Goal: Communication & Community: Ask a question

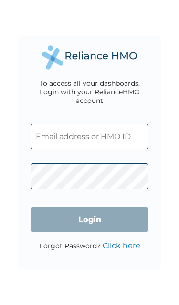
click at [75, 137] on input "text" at bounding box center [90, 136] width 118 height 25
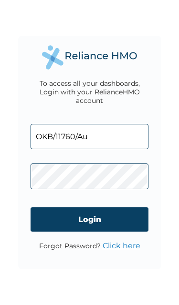
type input "OKB/11760/A"
click at [103, 218] on input "Login" at bounding box center [90, 219] width 118 height 24
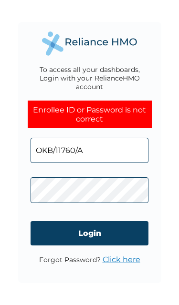
click at [130, 231] on input "Login" at bounding box center [90, 233] width 118 height 24
click at [80, 255] on p "Forgot Password? Click here" at bounding box center [89, 259] width 101 height 9
click at [112, 256] on link "Click here" at bounding box center [121, 259] width 38 height 9
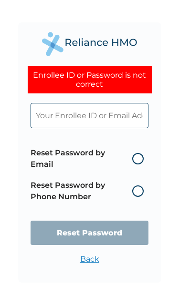
click at [134, 158] on label "Reset Password by Email" at bounding box center [90, 158] width 118 height 23
click at [134, 158] on input "Reset Password by Email" at bounding box center [126, 158] width 15 height 15
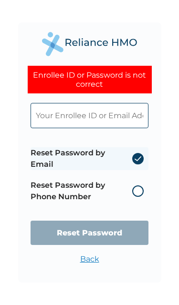
radio input "true"
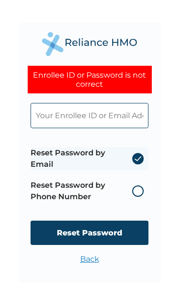
click at [111, 231] on input "Reset Password" at bounding box center [90, 233] width 118 height 24
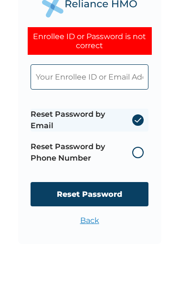
click at [117, 147] on label "Reset Password by Email" at bounding box center [90, 158] width 118 height 23
click at [119, 151] on input "Reset Password by Email" at bounding box center [126, 158] width 15 height 15
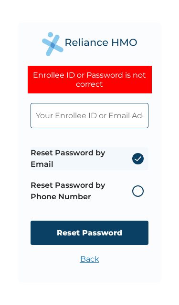
click at [117, 114] on input "text" at bounding box center [90, 115] width 118 height 25
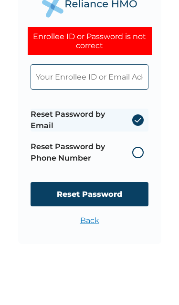
type input "F"
type input "A"
type input "faithalabi51@gmail.com"
click at [89, 221] on input "Reset Password" at bounding box center [90, 233] width 118 height 24
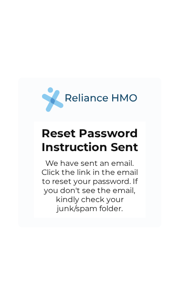
scroll to position [3, 0]
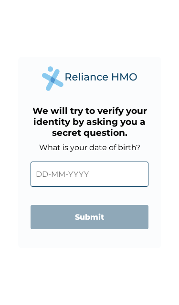
click at [102, 171] on input "text" at bounding box center [90, 174] width 118 height 25
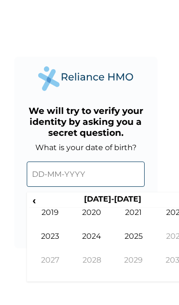
scroll to position [0, 23]
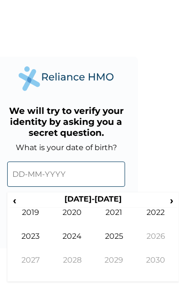
click at [169, 199] on span "›" at bounding box center [171, 200] width 10 height 12
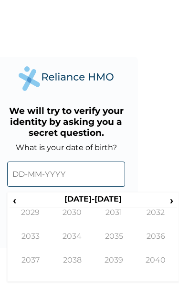
click at [25, 197] on th "2030-2039" at bounding box center [93, 200] width 146 height 13
click at [14, 200] on span "‹" at bounding box center [15, 200] width 10 height 12
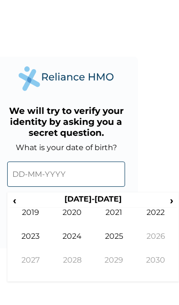
click at [14, 200] on span "‹" at bounding box center [15, 200] width 10 height 12
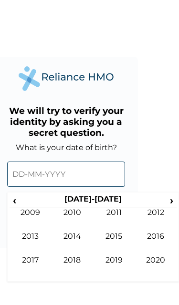
click at [13, 201] on span "‹" at bounding box center [15, 200] width 10 height 12
click at [34, 235] on td "2003" at bounding box center [31, 244] width 42 height 24
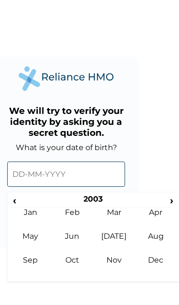
click at [150, 215] on td "Apr" at bounding box center [156, 220] width 42 height 24
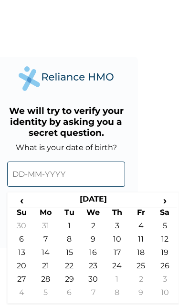
click at [113, 224] on td "3" at bounding box center [117, 227] width 24 height 13
type input "03-04-2003"
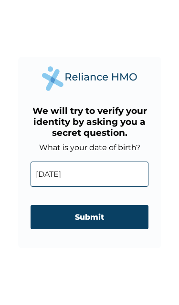
scroll to position [0, 0]
click at [105, 220] on input "Submit" at bounding box center [90, 217] width 118 height 24
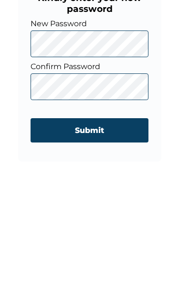
click at [114, 218] on input "Submit" at bounding box center [90, 230] width 118 height 24
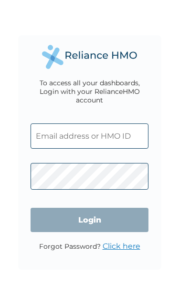
click at [117, 135] on input "text" at bounding box center [90, 135] width 118 height 25
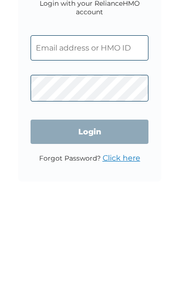
click at [39, 123] on input "text" at bounding box center [90, 135] width 118 height 25
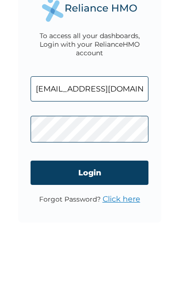
type input "[EMAIL_ADDRESS][DOMAIN_NAME]"
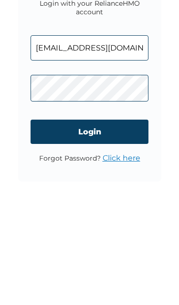
click at [118, 208] on input "Login" at bounding box center [90, 220] width 118 height 24
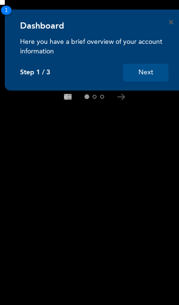
click at [151, 65] on button "Next" at bounding box center [145, 73] width 45 height 18
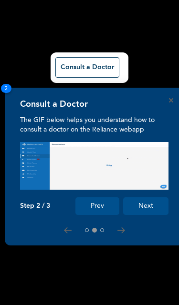
click at [140, 205] on button "Next" at bounding box center [145, 206] width 45 height 18
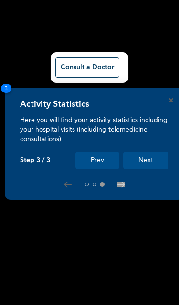
scroll to position [339, 0]
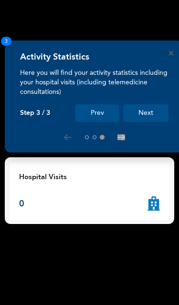
click at [152, 112] on button "Next" at bounding box center [145, 113] width 45 height 18
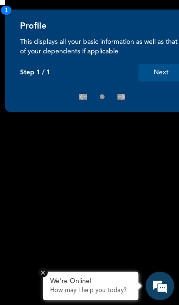
click at [158, 66] on button "Next" at bounding box center [160, 73] width 45 height 18
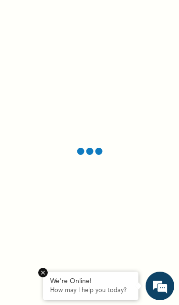
click at [44, 276] on em at bounding box center [43, 273] width 10 height 10
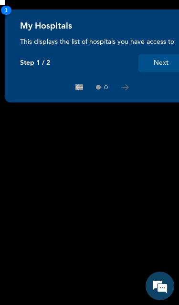
click at [160, 60] on button "Next" at bounding box center [160, 63] width 45 height 18
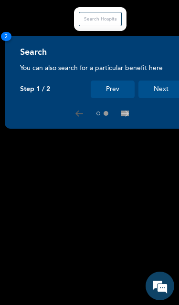
click at [163, 86] on button "Next" at bounding box center [160, 90] width 45 height 18
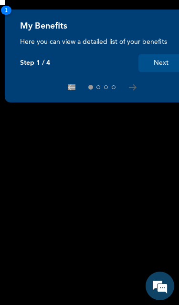
click at [158, 290] on em at bounding box center [160, 286] width 26 height 26
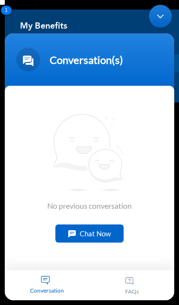
click at [166, 15] on div "Minimize live chat window" at bounding box center [160, 16] width 23 height 23
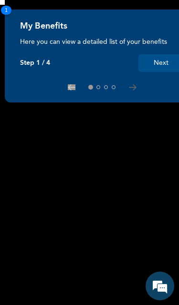
click at [130, 88] on icon at bounding box center [132, 87] width 7 height 5
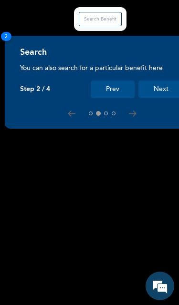
click at [125, 114] on div at bounding box center [101, 114] width 163 height 8
click at [126, 107] on div "Search You can also search for a particular benefit here Step 2 / 4 Prev Next 2" at bounding box center [102, 82] width 194 height 93
click at [125, 112] on div at bounding box center [101, 114] width 163 height 8
click at [124, 112] on div at bounding box center [101, 114] width 163 height 8
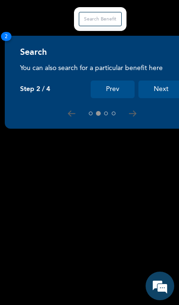
click at [130, 111] on icon at bounding box center [133, 114] width 8 height 6
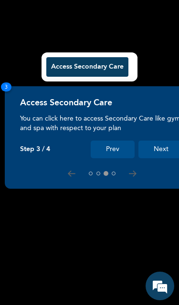
click at [126, 112] on div "Access Secondary Care" at bounding box center [101, 106] width 163 height 16
click at [115, 172] on button at bounding box center [114, 174] width 4 height 4
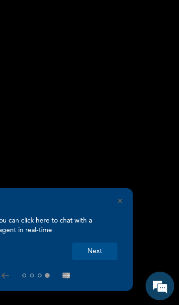
click at [121, 199] on icon "Close" at bounding box center [120, 201] width 4 height 4
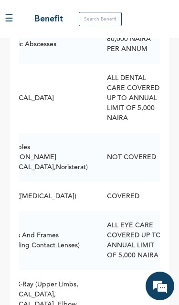
scroll to position [0, 28]
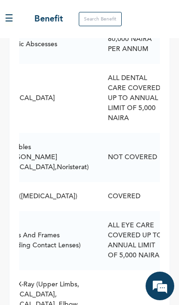
click at [13, 19] on button "☰" at bounding box center [9, 19] width 9 height 14
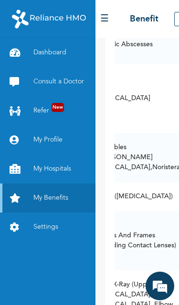
click at [13, 23] on img at bounding box center [49, 19] width 74 height 24
click at [61, 88] on link "Consult a Doctor" at bounding box center [47, 81] width 95 height 29
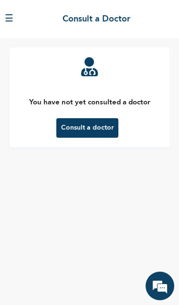
click at [100, 130] on button "Consult a doctor" at bounding box center [87, 128] width 62 height 20
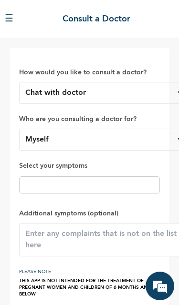
click at [87, 188] on input "text" at bounding box center [89, 184] width 135 height 11
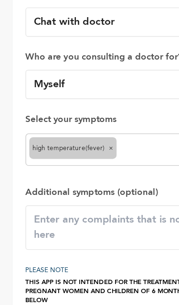
click at [103, 183] on input "text" at bounding box center [123, 188] width 67 height 11
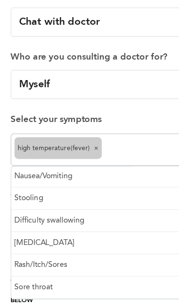
scroll to position [84, 0]
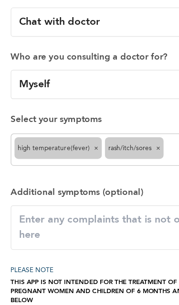
click at [136, 183] on input "text" at bounding box center [146, 188] width 21 height 11
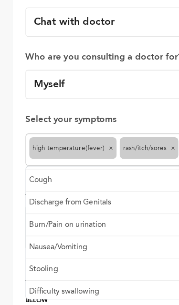
scroll to position [23, 0]
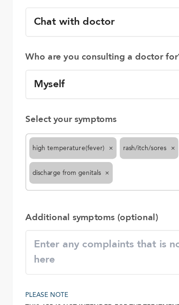
click at [112, 202] on input "text" at bounding box center [122, 207] width 70 height 11
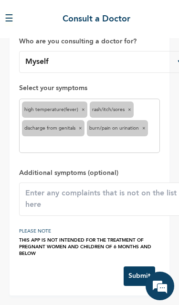
scroll to position [78, 0]
click at [102, 191] on textarea at bounding box center [105, 199] width 172 height 33
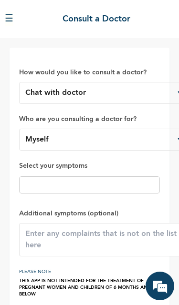
click at [96, 185] on input "text" at bounding box center [89, 184] width 135 height 11
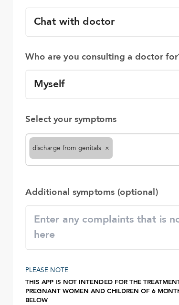
click at [123, 183] on input "text" at bounding box center [122, 188] width 70 height 11
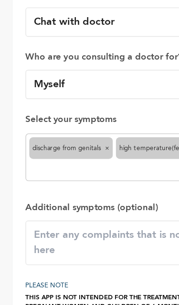
click at [115, 198] on input "text" at bounding box center [89, 203] width 135 height 11
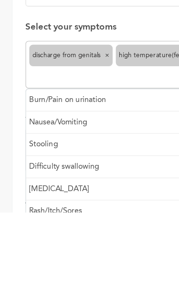
scroll to position [49, 0]
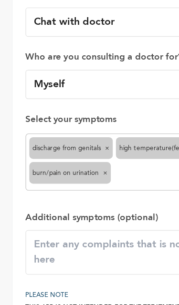
click at [106, 202] on input "text" at bounding box center [120, 207] width 71 height 11
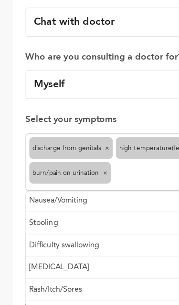
scroll to position [51, 0]
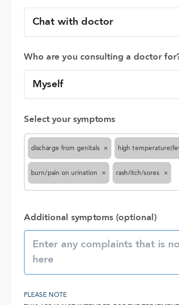
click at [66, 249] on textarea at bounding box center [105, 265] width 172 height 33
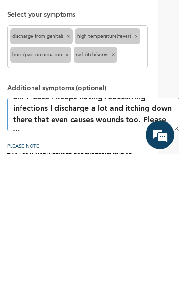
scroll to position [62, 0]
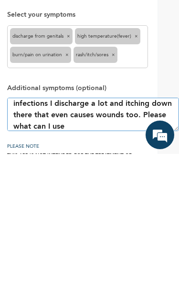
type textarea "My left eyes keeps twitching when I’m trying to look sideways and it’s itching …"
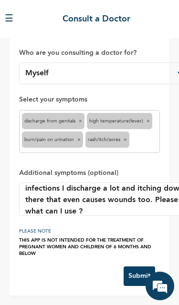
scroll to position [66, 0]
click at [131, 283] on button "Submit" at bounding box center [138, 276] width 31 height 20
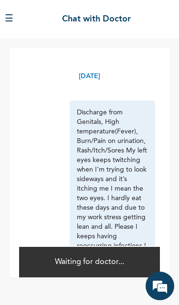
click at [5, 22] on button "☰" at bounding box center [9, 19] width 9 height 14
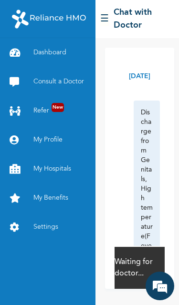
click at [10, 141] on icon at bounding box center [17, 140] width 14 height 10
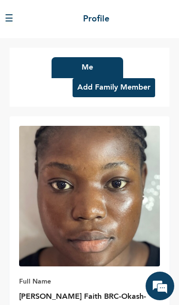
click at [135, 90] on button "Add Family Member" at bounding box center [113, 87] width 82 height 19
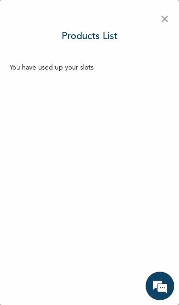
click at [168, 11] on span "×" at bounding box center [164, 20] width 9 height 20
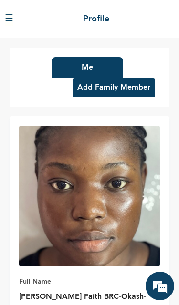
click at [111, 90] on button "Add Family Member" at bounding box center [113, 87] width 82 height 19
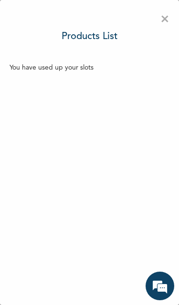
click at [163, 13] on span "×" at bounding box center [164, 20] width 9 height 20
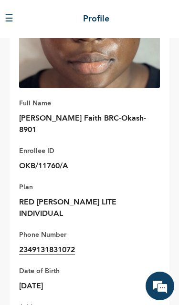
scroll to position [178, 0]
click at [11, 20] on button "☰" at bounding box center [9, 19] width 9 height 14
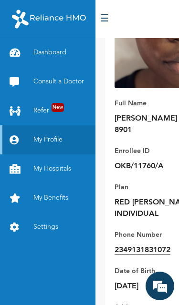
click at [17, 55] on icon at bounding box center [17, 53] width 14 height 10
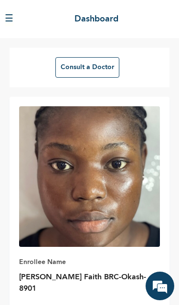
click at [12, 23] on button "☰" at bounding box center [9, 19] width 9 height 14
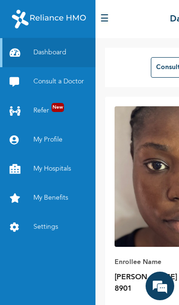
click at [71, 61] on link "Dashboard" at bounding box center [47, 52] width 95 height 29
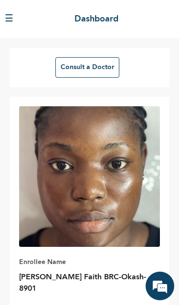
click at [9, 25] on button "☰" at bounding box center [9, 19] width 9 height 14
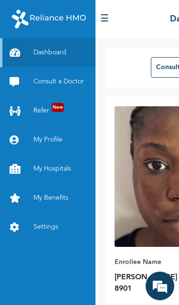
click at [55, 154] on link "My Hospitals" at bounding box center [47, 168] width 95 height 29
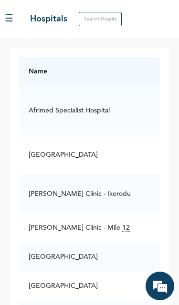
click at [0, 191] on html "Dashboard Consult a Doctor Refer New My Profile My Hospitals My Benefits Settin…" at bounding box center [89, 152] width 179 height 305
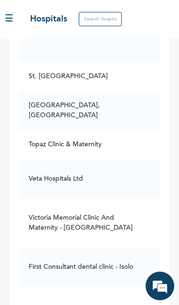
scroll to position [2496, 0]
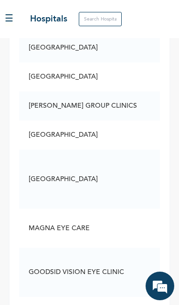
click at [107, 33] on div "☰ Hospitals" at bounding box center [89, 19] width 179 height 38
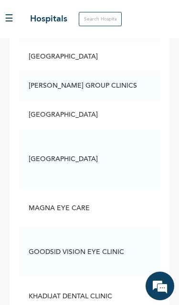
click at [107, 33] on div "☰ Hospitals" at bounding box center [89, 19] width 179 height 38
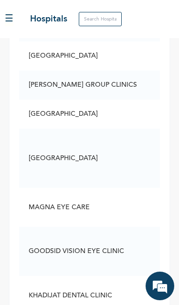
scroll to position [17936, 0]
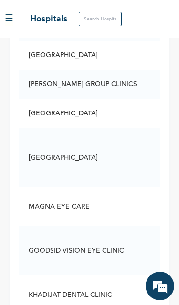
click at [94, 24] on input "text" at bounding box center [100, 19] width 43 height 14
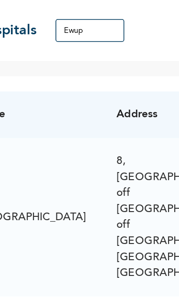
scroll to position [0, 0]
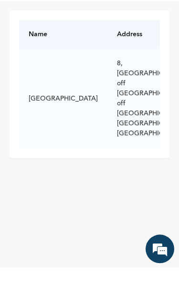
type input "Ewupe"
click at [107, 92] on td "8, [GEOGRAPHIC_DATA] off [GEOGRAPHIC_DATA], off [GEOGRAPHIC_DATA], [GEOGRAPHIC_…" at bounding box center [152, 135] width 90 height 99
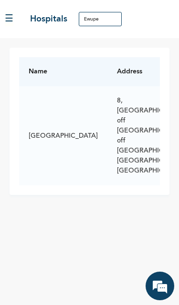
click at [107, 137] on td "8, [GEOGRAPHIC_DATA] off [GEOGRAPHIC_DATA], off [GEOGRAPHIC_DATA], [GEOGRAPHIC_…" at bounding box center [152, 135] width 90 height 99
click at [107, 117] on td "8, Ewupe road off Ilogbe road, off Oluomo carwash, Oju Ore Ota, Ogun state" at bounding box center [152, 135] width 90 height 99
click at [13, 13] on button "☰" at bounding box center [9, 19] width 9 height 14
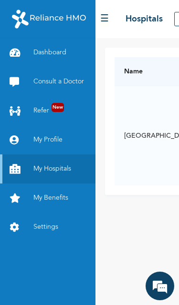
click at [54, 52] on link "Dashboard" at bounding box center [47, 52] width 95 height 29
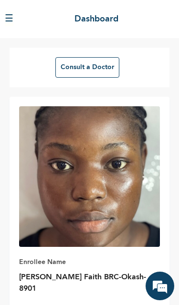
click at [13, 25] on button "☰" at bounding box center [9, 19] width 9 height 14
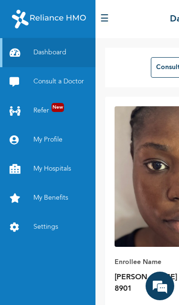
click at [69, 102] on link "Refer New" at bounding box center [47, 110] width 95 height 29
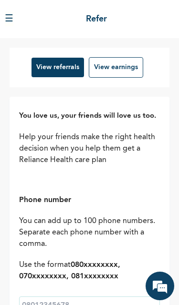
click at [10, 36] on div "☰ Refer" at bounding box center [89, 19] width 179 height 38
click at [17, 9] on div "☰ Refer" at bounding box center [89, 19] width 179 height 38
click at [10, 13] on button "☰" at bounding box center [9, 19] width 9 height 14
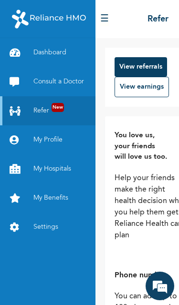
click at [56, 138] on link "My Profile" at bounding box center [47, 139] width 95 height 29
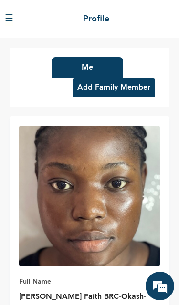
click at [13, 17] on button "☰" at bounding box center [9, 19] width 9 height 14
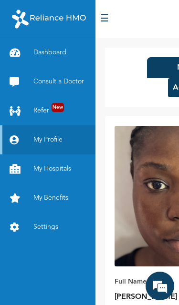
click at [54, 94] on link "Consult a Doctor" at bounding box center [47, 81] width 95 height 29
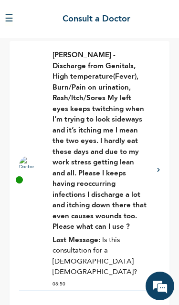
scroll to position [106, 0]
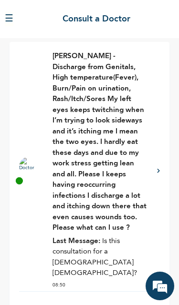
click at [159, 155] on div "Dr. Aliu - Discharge from Genitals, High temperature(Fever), Burn/Pain on urina…" at bounding box center [89, 171] width 141 height 240
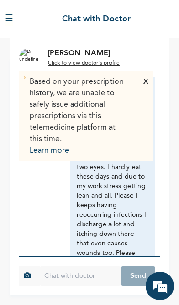
scroll to position [40, 0]
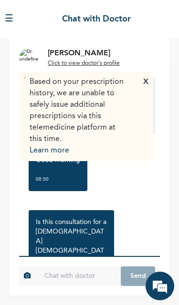
click at [88, 286] on input "text" at bounding box center [81, 276] width 82 height 20
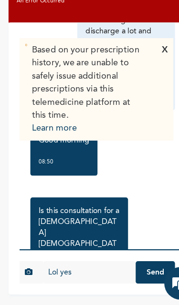
type input "Lol yes"
click at [130, 266] on button "Send" at bounding box center [138, 276] width 34 height 20
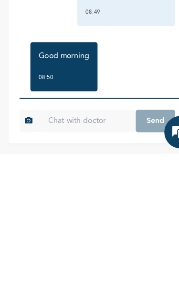
scroll to position [142, 0]
click at [35, 207] on div "Good morning 08:50" at bounding box center [58, 228] width 59 height 43
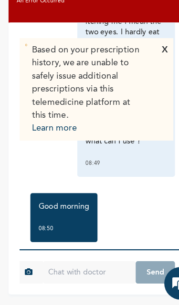
click at [66, 214] on p "Good morning" at bounding box center [58, 219] width 44 height 10
click at [83, 207] on div "Good morning 08:50" at bounding box center [58, 228] width 59 height 43
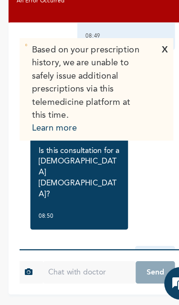
scroll to position [253, 0]
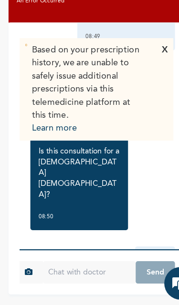
click at [113, 254] on icon at bounding box center [116, 275] width 7 height 43
click at [109, 254] on div "Lol yes 08:54" at bounding box center [89, 275] width 131 height 43
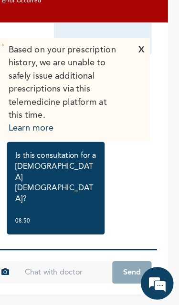
scroll to position [247, 0]
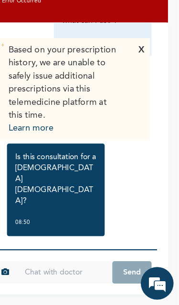
click at [113, 259] on icon at bounding box center [116, 280] width 7 height 43
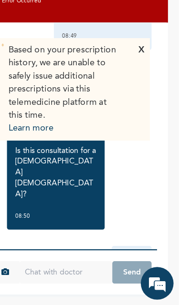
scroll to position [253, 0]
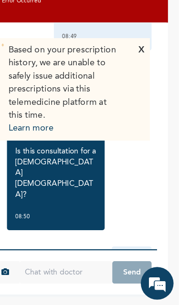
click at [127, 92] on div "Good morning 08:50" at bounding box center [89, 118] width 131 height 52
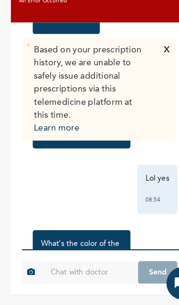
scroll to position [324, 0]
click at [71, 266] on input "text" at bounding box center [81, 276] width 82 height 20
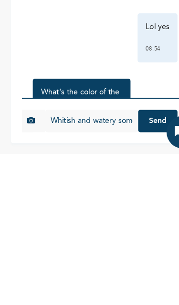
type input "Whitish and watery sometimes and it smells too"
click at [135, 266] on button "Send" at bounding box center [138, 276] width 34 height 20
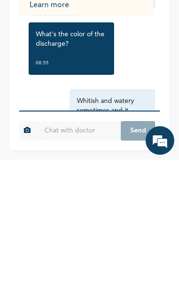
scroll to position [61, 0]
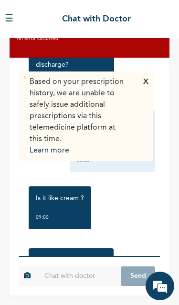
scroll to position [520, 0]
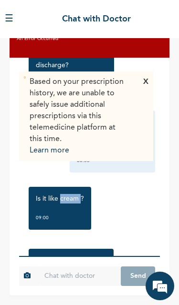
click at [114, 182] on div "Is it like cream ? 09:00" at bounding box center [89, 208] width 131 height 52
click at [71, 286] on input "text" at bounding box center [81, 276] width 82 height 20
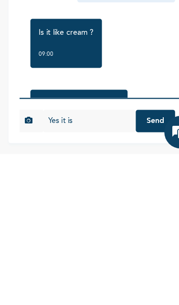
type input "Yes it is"
click at [133, 266] on button "Send" at bounding box center [138, 276] width 34 height 20
type input "foul smell .. not a good smell at all"
click at [133, 266] on button "Send" at bounding box center [138, 276] width 34 height 20
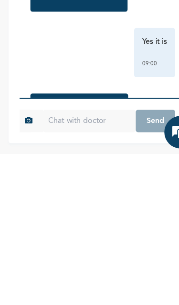
scroll to position [591, 0]
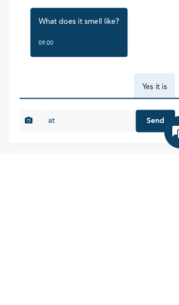
type input "a"
click at [41, 266] on input "At the bathroom some" at bounding box center [81, 276] width 82 height 20
click at [107, 266] on input "1. At the bathroom some" at bounding box center [81, 276] width 82 height 20
type input "1. At the bathroom sometimes and outside"
click at [136, 266] on button "Send" at bounding box center [138, 276] width 34 height 20
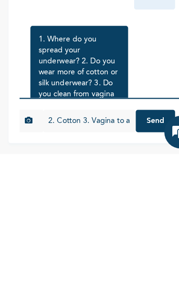
scroll to position [690, 0]
type input "2. Cotton 3. Vagina to anus 4. Yes I do change them but recently I haven’t 5. N…"
click at [129, 266] on button "Send" at bounding box center [138, 276] width 34 height 20
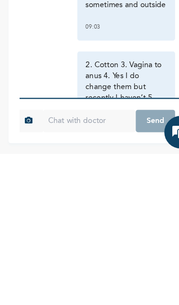
scroll to position [61, 0]
click at [44, 71] on div "[DATE] Discharge from Genitals, High temperature(Fever), Burn/Pain on urination…" at bounding box center [89, 157] width 141 height 198
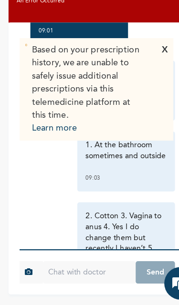
scroll to position [953, 0]
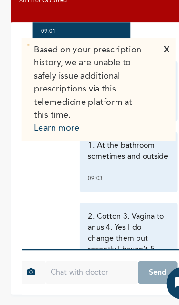
click at [150, 153] on div "1. At the bathroom sometimes and outside 09:03" at bounding box center [112, 179] width 85 height 52
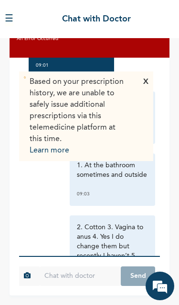
click at [13, 23] on button "☰" at bounding box center [9, 19] width 9 height 14
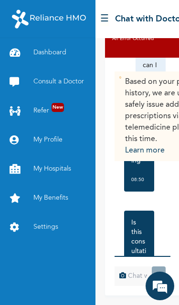
click at [113, 178] on div "Based on your prescription history, we are unable to safely issue additional pr…" at bounding box center [142, 177] width 75 height 238
click at [159, 115] on div "Good morning 08:50" at bounding box center [142, 155] width 46 height 81
click at [159, 124] on div "Good morning 08:50" at bounding box center [142, 155] width 46 height 81
click at [161, 158] on div "Good morning 08:50" at bounding box center [142, 155] width 46 height 81
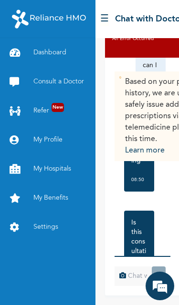
click at [104, 18] on button "☰" at bounding box center [104, 19] width 9 height 14
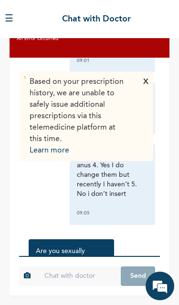
scroll to position [1025, 0]
click at [62, 268] on input "text" at bounding box center [81, 276] width 82 height 20
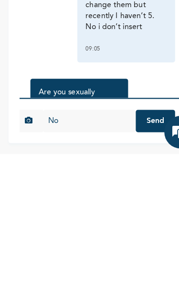
type input "No"
click at [132, 266] on button "Send" at bounding box center [138, 276] width 34 height 20
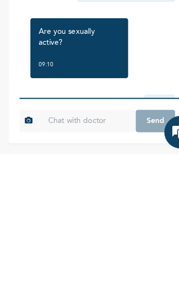
scroll to position [1077, 0]
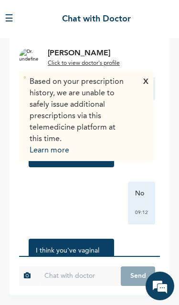
scroll to position [1149, 0]
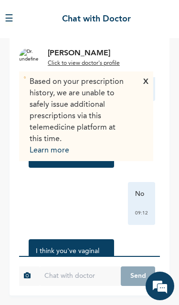
click at [80, 286] on input "text" at bounding box center [81, 276] width 82 height 20
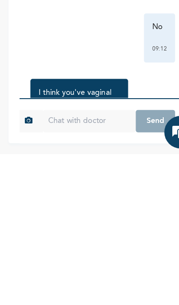
scroll to position [0, 0]
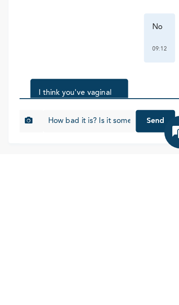
type input "How bad it is? Is it sometimes drugs can cure?"
click at [142, 266] on button "Send" at bounding box center [138, 276] width 34 height 20
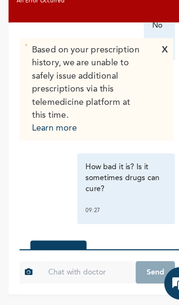
scroll to position [1282, 0]
click at [73, 266] on input "text" at bounding box center [81, 276] width 82 height 20
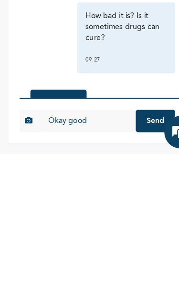
type input "Okay good"
click at [135, 266] on button "Send" at bounding box center [138, 276] width 34 height 20
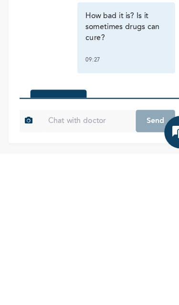
click at [115, 65] on div "[DATE] Discharge from Genitals, High temperature(Fever), Burn/Pain on urination…" at bounding box center [89, 157] width 141 height 198
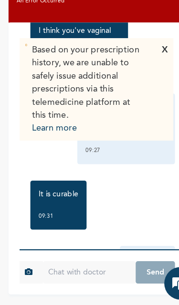
scroll to position [1335, 0]
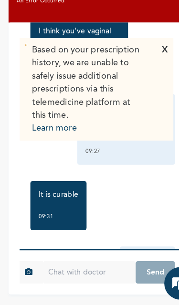
click at [65, 266] on input "text" at bounding box center [81, 276] width 82 height 20
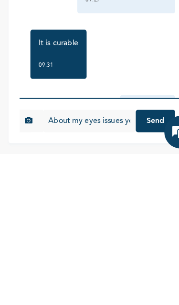
type input "About my eyes issues you didn’t say anything"
click at [133, 266] on button "Send" at bounding box center [138, 276] width 34 height 20
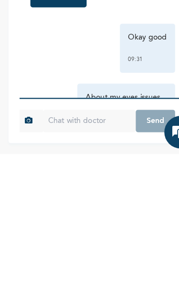
scroll to position [1397, 0]
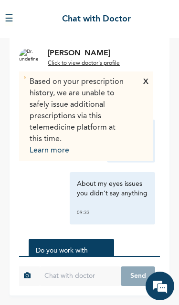
scroll to position [1468, 0]
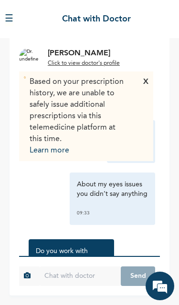
click at [59, 283] on input "text" at bounding box center [81, 276] width 82 height 20
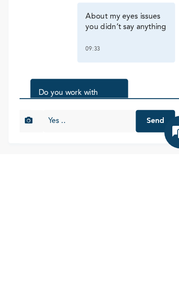
scroll to position [0, 0]
type input "Yes"
click at [131, 266] on button "Send" at bounding box center [138, 276] width 34 height 20
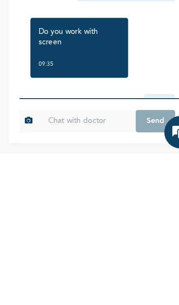
scroll to position [1521, 0]
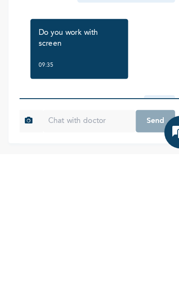
click at [99, 82] on div "[DATE] Discharge from Genitals, High temperature(Fever), Burn/Pain on urination…" at bounding box center [89, 157] width 141 height 198
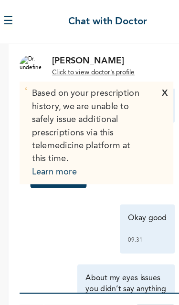
scroll to position [1407, 0]
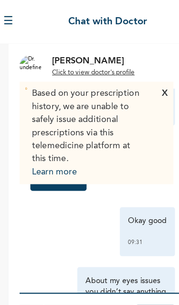
click at [99, 119] on div "It is curable 09:31" at bounding box center [89, 145] width 131 height 52
click at [101, 119] on div "It is curable 09:31" at bounding box center [89, 145] width 131 height 52
click at [102, 119] on div "It is curable 09:31" at bounding box center [89, 145] width 131 height 52
click at [102, 58] on div "[DATE] Discharge from Genitals, High temperature(Fever), Burn/Pain on urination…" at bounding box center [89, 157] width 141 height 198
click at [101, 119] on div "It is curable 09:31" at bounding box center [89, 145] width 131 height 52
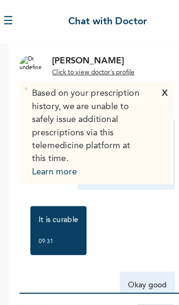
scroll to position [1345, 0]
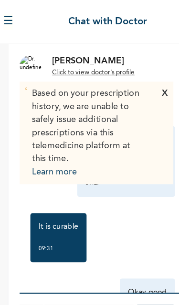
click at [45, 110] on div "How bad it is? Is it sometimes drugs can cure? 09:27" at bounding box center [89, 141] width 131 height 62
click at [54, 110] on div "How bad it is? Is it sometimes drugs can cure? 09:27" at bounding box center [89, 141] width 131 height 62
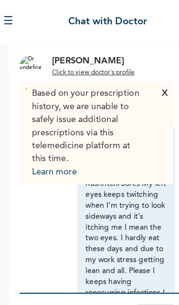
scroll to position [0, 0]
click at [79, 67] on div "[DATE]" at bounding box center [89, 86] width 141 height 39
click at [90, 67] on div "[DATE]" at bounding box center [89, 86] width 141 height 39
click at [104, 67] on div "[DATE]" at bounding box center [89, 86] width 141 height 39
click at [110, 77] on div "Tuesday, August 12th 2025 Discharge from Genitals, High temperature(Fever), Bur…" at bounding box center [89, 157] width 141 height 198
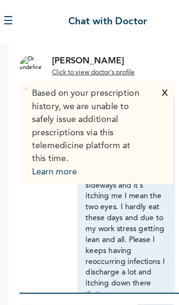
scroll to position [29, 0]
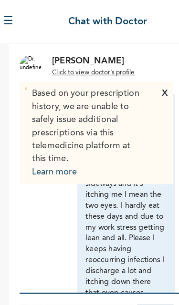
click at [58, 82] on div "Discharge from Genitals, High temperature(Fever), Burn/Pain on urination, Rash/…" at bounding box center [89, 194] width 131 height 224
click at [54, 82] on div "Discharge from Genitals, High temperature(Fever), Burn/Pain on urination, Rash/…" at bounding box center [89, 194] width 131 height 224
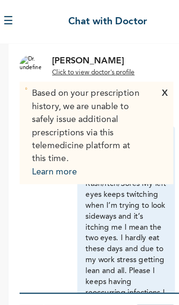
scroll to position [0, 0]
click at [82, 69] on div "[DATE]" at bounding box center [89, 86] width 141 height 39
click at [82, 68] on div "[DATE]" at bounding box center [89, 86] width 141 height 39
click at [109, 67] on div "[DATE]" at bounding box center [89, 86] width 141 height 39
click at [79, 82] on p "[DATE]" at bounding box center [89, 87] width 21 height 10
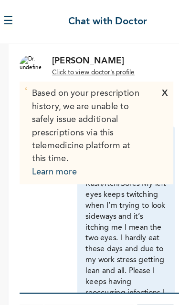
click at [79, 82] on p "[DATE]" at bounding box center [89, 87] width 21 height 10
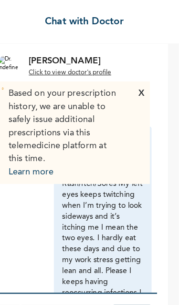
click at [99, 67] on div "[DATE]" at bounding box center [89, 86] width 141 height 39
click at [81, 67] on div "[DATE]" at bounding box center [89, 86] width 141 height 39
click at [71, 67] on div "[DATE]" at bounding box center [89, 86] width 141 height 39
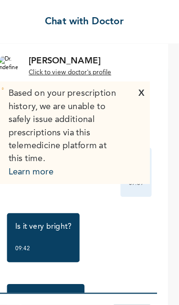
scroll to position [1644, 0]
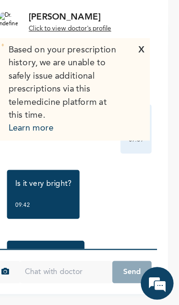
click at [58, 266] on input "text" at bounding box center [81, 276] width 82 height 20
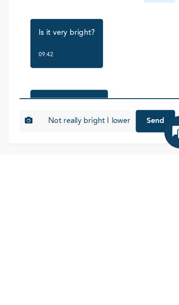
type input "Not really bright I lower the brightness and no blurry vision"
click at [133, 266] on button "Send" at bounding box center [138, 276] width 34 height 20
click at [40, 266] on input "it just twitching" at bounding box center [81, 276] width 82 height 20
click at [109, 266] on input "The left eye is just twitching" at bounding box center [81, 276] width 82 height 20
type input "The left eye is just twitching, watery and mild pain"
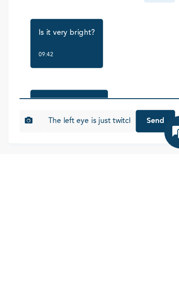
click at [130, 266] on button "Send" at bounding box center [138, 276] width 34 height 20
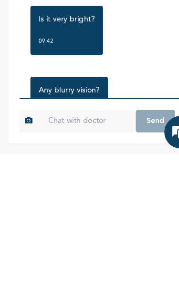
scroll to position [1655, 0]
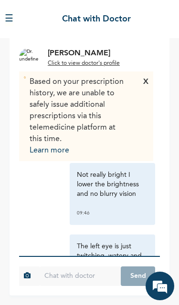
scroll to position [62, 0]
click at [148, 101] on div "Any blurry vision? 09:42" at bounding box center [89, 127] width 131 height 52
click at [116, 101] on div "Any blurry vision? 09:42" at bounding box center [89, 127] width 131 height 52
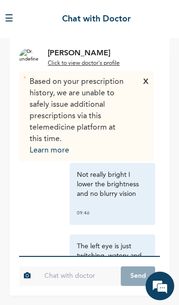
click at [110, 101] on div "Any blurry vision? 09:42" at bounding box center [89, 127] width 131 height 52
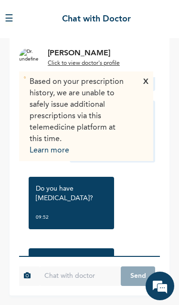
scroll to position [1921, 0]
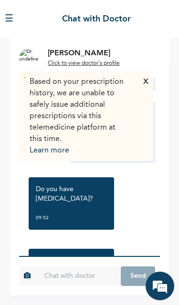
click at [71, 272] on input "text" at bounding box center [81, 276] width 82 height 20
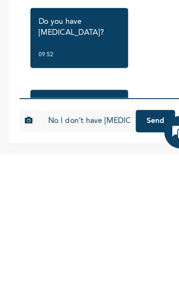
type input "No I don’t have [MEDICAL_DATA]"
click at [134, 266] on button "Send" at bounding box center [138, 276] width 34 height 20
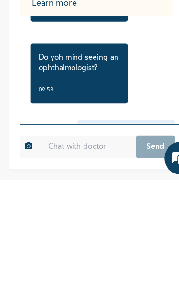
scroll to position [1983, 0]
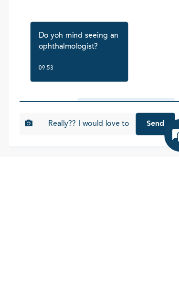
type input "Really?? I would love to but I don’t really have time due to work"
click at [135, 266] on button "Send" at bounding box center [138, 276] width 34 height 20
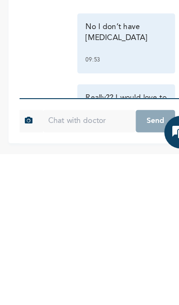
scroll to position [55, 0]
click at [47, 244] on div "Really?? I would love to but I don’t really have time due to work 09:54" at bounding box center [89, 275] width 131 height 62
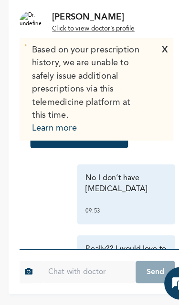
scroll to position [62, 0]
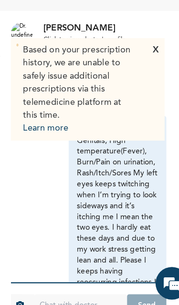
scroll to position [49, 0]
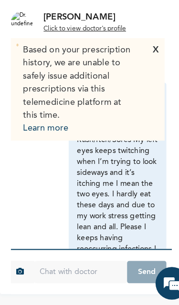
click at [79, 67] on div "[DATE]" at bounding box center [89, 86] width 141 height 39
click at [103, 67] on div "[DATE]" at bounding box center [89, 86] width 141 height 39
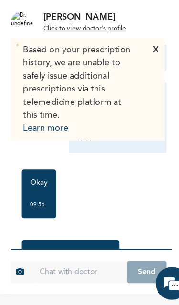
scroll to position [2188, 0]
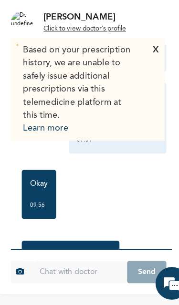
click at [56, 266] on input "text" at bounding box center [81, 276] width 82 height 20
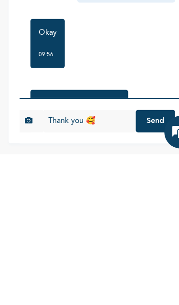
type input "Thank you 🥰"
click at [129, 266] on button "Send" at bounding box center [138, 276] width 34 height 20
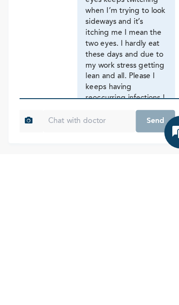
scroll to position [0, 0]
click at [50, 111] on div "Discharge from Genitals, High temperature(Fever), Burn/Pain on urination, Rash/…" at bounding box center [89, 223] width 131 height 224
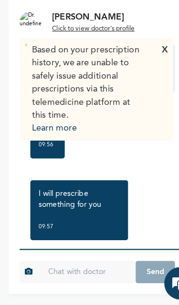
scroll to position [2240, 0]
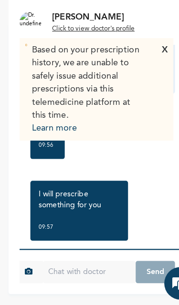
click at [149, 88] on div "[DATE] Discharge from Genitals, High temperature(Fever), Burn/Pain on urination…" at bounding box center [89, 157] width 141 height 198
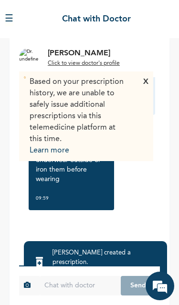
click at [74, 287] on input "text" at bounding box center [81, 286] width 82 height 20
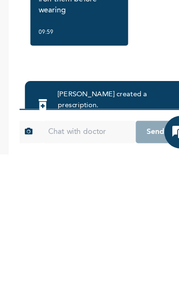
type input "O"
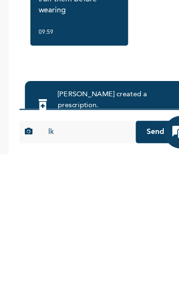
type input "I"
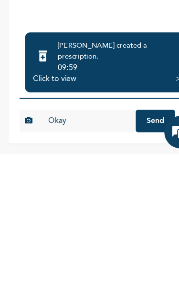
scroll to position [117, 0]
type input "Okay I will"
click at [136, 266] on button "Send" at bounding box center [138, 276] width 34 height 20
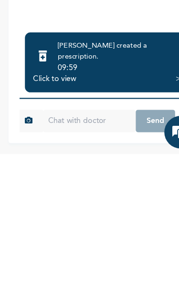
click at [58, 235] on div "Click to view" at bounding box center [50, 240] width 38 height 10
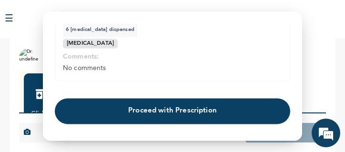
scroll to position [484, 0]
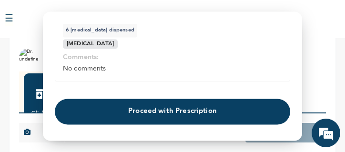
click at [178, 131] on button "Go Back to Consultation" at bounding box center [172, 142] width 235 height 22
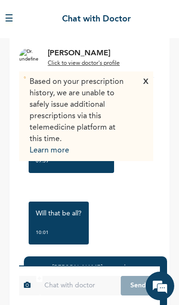
scroll to position [2464, 0]
click at [76, 296] on input "text" at bounding box center [81, 286] width 82 height 20
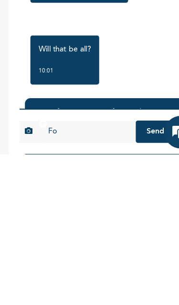
scroll to position [38, 0]
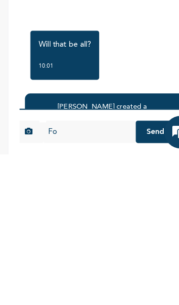
type input "F"
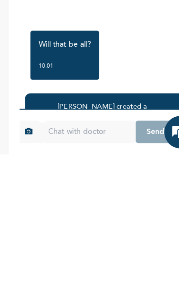
type input "F"
click at [88, 276] on input "text" at bounding box center [81, 286] width 82 height 20
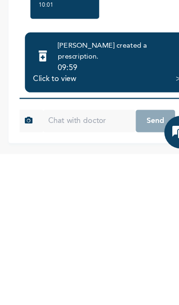
scroll to position [117, 0]
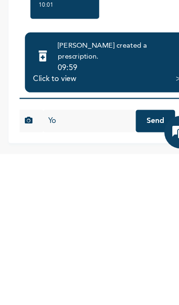
type input "Y"
type input "No sir there’s still more .."
click at [138, 266] on button "Send" at bounding box center [138, 276] width 34 height 20
type input "you didn’t prescribe for High fever temperature"
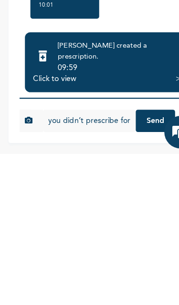
click at [138, 266] on button "Send" at bounding box center [138, 276] width 34 height 20
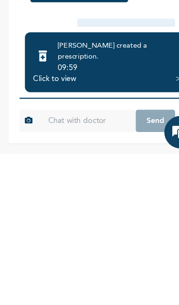
scroll to position [1988, 0]
click at [24, 249] on div "Really?? I would love to but I don’t really have time due to work 09:54" at bounding box center [89, 280] width 131 height 62
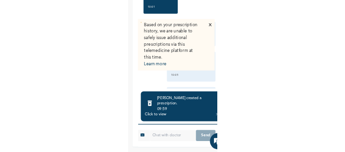
scroll to position [2588, 0]
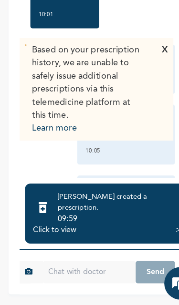
click at [66, 266] on input "text" at bounding box center [81, 276] width 82 height 20
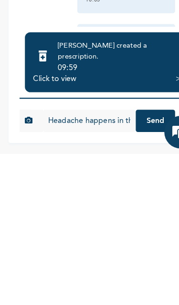
type input "Headache happens in the evening then rashes I keep itching my body these days"
click at [136, 266] on button "Send" at bounding box center [138, 276] width 34 height 20
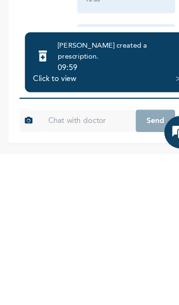
click at [133, 18] on div "[DATE] Discharge from Genitals, High temperature(Fever), Burn/Pain on urination…" at bounding box center [89, 95] width 141 height 198
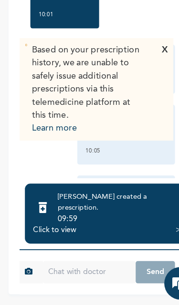
click at [48, 210] on div at bounding box center [39, 220] width 17 height 20
click at [53, 235] on div "Click to view" at bounding box center [50, 240] width 38 height 10
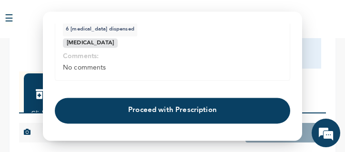
scroll to position [485, 0]
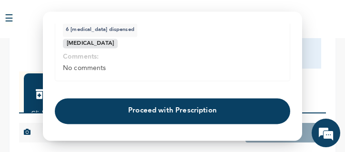
click at [178, 40] on div at bounding box center [172, 76] width 345 height 152
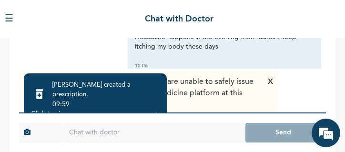
click at [178, 40] on div "Based on your prescription history, we are unable to safely issue additional pr…" at bounding box center [173, 70] width 326 height 200
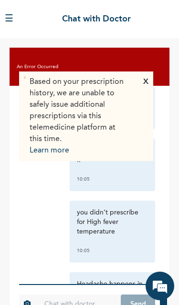
scroll to position [0, 0]
click at [13, 21] on button "☰" at bounding box center [9, 19] width 9 height 14
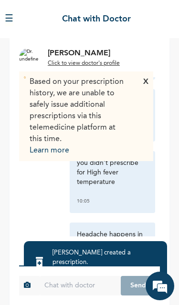
scroll to position [2669, 0]
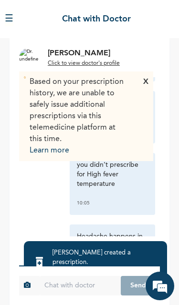
click at [71, 292] on input "text" at bounding box center [81, 286] width 82 height 20
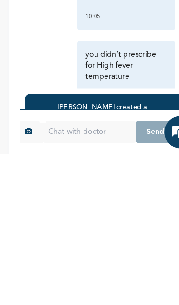
scroll to position [2625, 0]
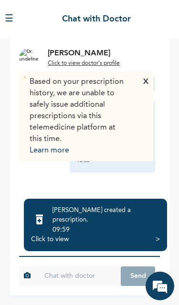
scroll to position [117, 0]
click at [70, 286] on input "text" at bounding box center [81, 276] width 82 height 20
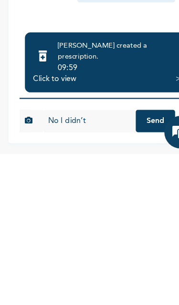
scroll to position [0, 0]
type input "No I didn’t"
click at [131, 266] on button "Send" at bounding box center [138, 276] width 34 height 20
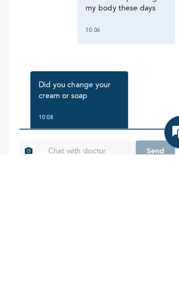
scroll to position [3, 0]
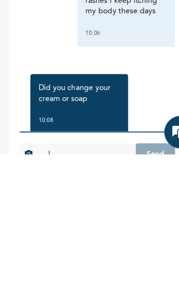
type input "I"
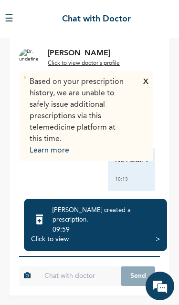
scroll to position [2865, 0]
click at [88, 275] on input "text" at bounding box center [81, 276] width 82 height 20
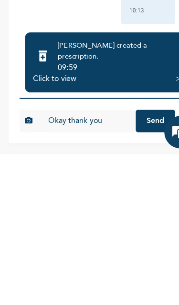
type input "Okay thank you"
click at [130, 266] on button "Send" at bounding box center [138, 276] width 34 height 20
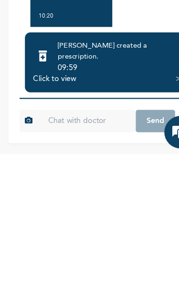
scroll to position [117, 0]
click at [61, 235] on div "Click to view" at bounding box center [50, 240] width 38 height 10
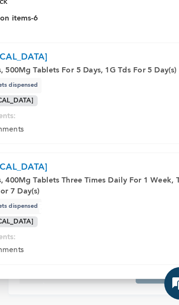
click at [51, 252] on p "No comments" at bounding box center [89, 257] width 219 height 10
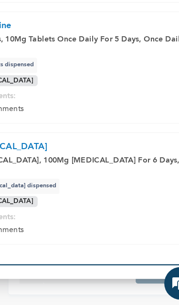
scroll to position [421, 0]
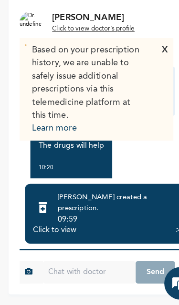
click at [82, 266] on input "text" at bounding box center [81, 276] width 82 height 20
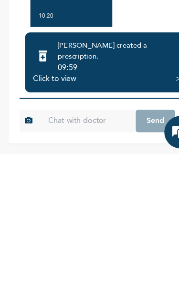
type input "W"
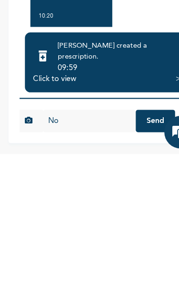
type input "No"
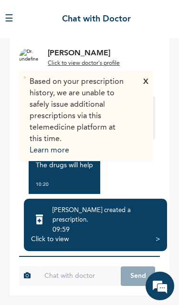
click at [95, 265] on form "40f0cdbc01eb12ad99be4f9870d05e5697891f1bb1f799b0af148aca5662b41e Send" at bounding box center [89, 276] width 141 height 40
click at [70, 276] on input "text" at bounding box center [81, 276] width 82 height 20
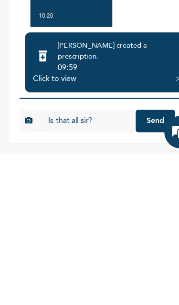
type input "Is that all sir?"
click at [127, 266] on button "Send" at bounding box center [138, 276] width 34 height 20
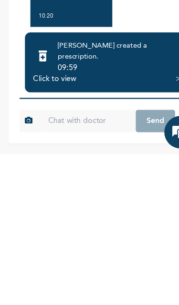
type input "8"
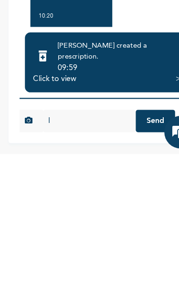
type input "I"
type input "I should proceed ?"
click at [133, 266] on button "Send" at bounding box center [138, 276] width 34 height 20
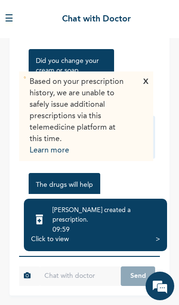
scroll to position [3022, 0]
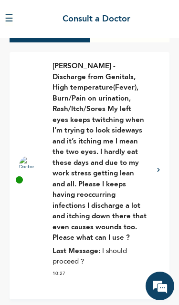
scroll to position [96, 0]
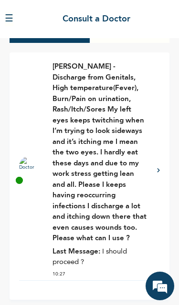
click at [159, 172] on div at bounding box center [158, 170] width 3 height 7
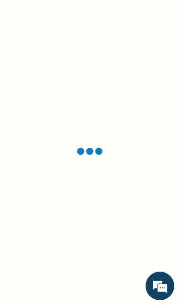
click at [148, 162] on div at bounding box center [89, 152] width 179 height 305
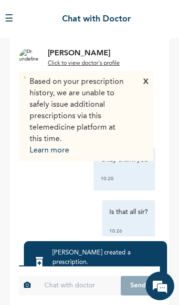
scroll to position [3022, 0]
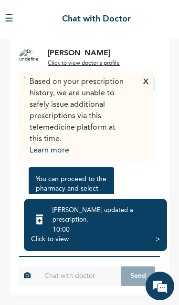
scroll to position [3184, 0]
click at [68, 232] on div "10:00" at bounding box center [105, 230] width 107 height 10
click at [51, 243] on div "Click to view" at bounding box center [50, 240] width 38 height 10
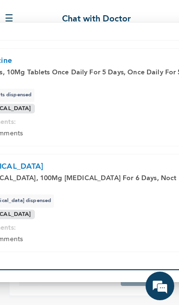
scroll to position [421, 0]
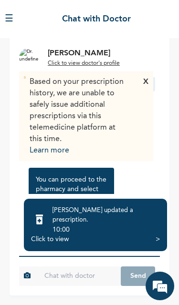
click at [86, 278] on input "text" at bounding box center [81, 276] width 82 height 20
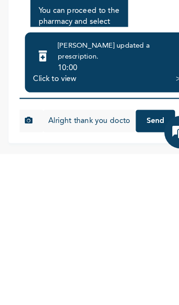
type input "Alright thank you doctor"
click at [124, 266] on button "Send" at bounding box center [138, 276] width 34 height 20
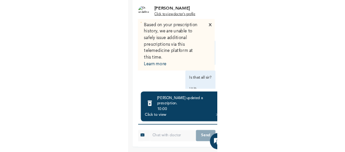
scroll to position [3013, 0]
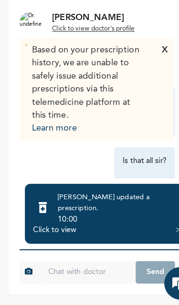
click at [52, 235] on div "Click to view" at bounding box center [50, 240] width 38 height 10
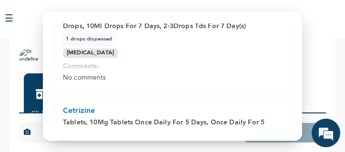
scroll to position [363, 0]
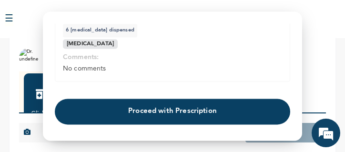
click at [178, 99] on button "Proceed with Prescription" at bounding box center [172, 112] width 235 height 26
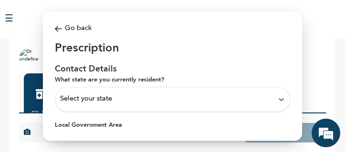
scroll to position [0, 0]
click at [178, 87] on div "Select your state" at bounding box center [172, 99] width 235 height 25
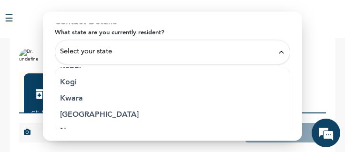
scroll to position [355, 0]
click at [178, 109] on p "[GEOGRAPHIC_DATA]" at bounding box center [172, 114] width 225 height 11
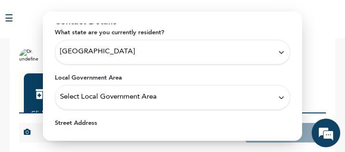
click at [178, 92] on div "Select Local Government Area" at bounding box center [172, 97] width 225 height 10
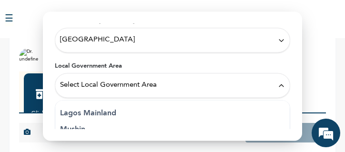
scroll to position [0, 0]
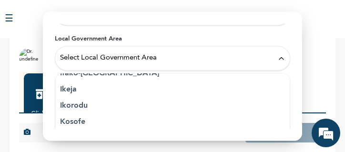
click at [178, 84] on p "Ikeja" at bounding box center [172, 89] width 225 height 11
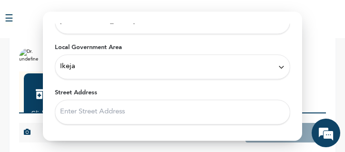
click at [178, 104] on input "Street Address" at bounding box center [172, 112] width 235 height 25
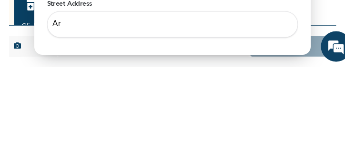
type input "A"
type input "[PERSON_NAME]"
click at [178, 13] on div at bounding box center [172, 76] width 345 height 152
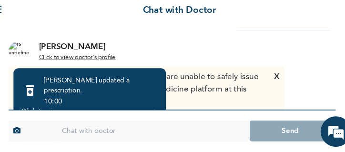
click at [178, 10] on div "☰ Chat with Doctor" at bounding box center [172, 19] width 345 height 38
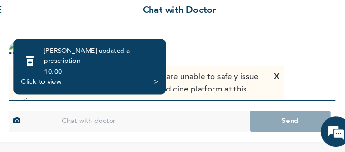
click at [109, 82] on div "Click to view >" at bounding box center [95, 87] width 129 height 10
click at [50, 82] on div "Click to view" at bounding box center [50, 87] width 38 height 10
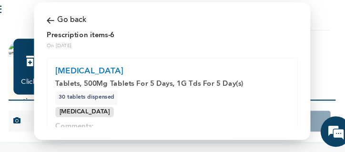
click at [140, 83] on p "Tablets, 500Mg Tablets For 5 Days, 1G Tds For 5 Day(s)" at bounding box center [172, 88] width 219 height 10
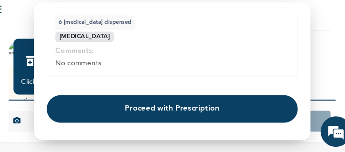
click at [178, 99] on button "Proceed with Prescription" at bounding box center [172, 112] width 235 height 26
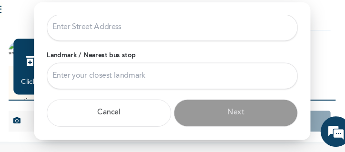
scroll to position [139, 0]
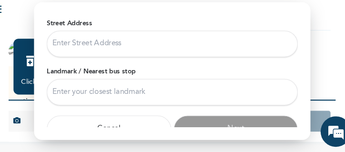
click at [167, 83] on input "Landmark / Nearest bus stop" at bounding box center [172, 95] width 235 height 25
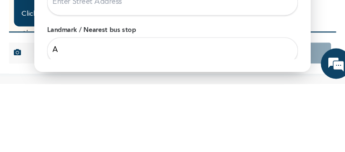
scroll to position [112, 0]
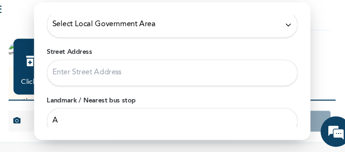
click at [111, 111] on input "A" at bounding box center [172, 123] width 235 height 25
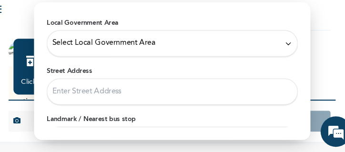
scroll to position [92, 0]
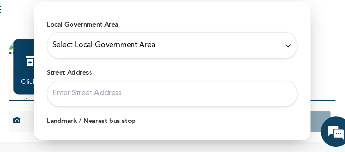
type input "[PERSON_NAME]"
click at [143, 40] on div "Select Local Government Area" at bounding box center [172, 52] width 235 height 25
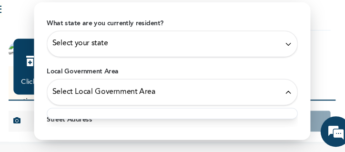
scroll to position [41, 0]
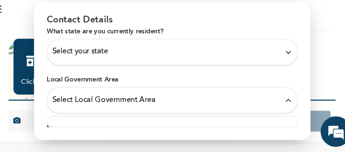
click at [165, 53] on div "Select your state" at bounding box center [172, 58] width 225 height 10
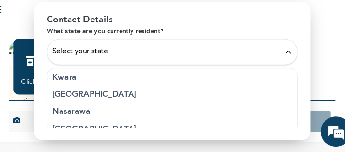
scroll to position [391, 0]
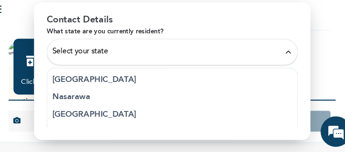
click at [127, 79] on p "[GEOGRAPHIC_DATA]" at bounding box center [172, 84] width 225 height 11
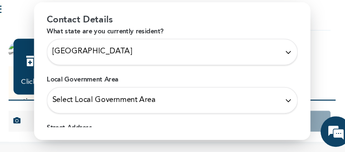
click at [140, 98] on span "Select Local Government Area" at bounding box center [108, 103] width 97 height 10
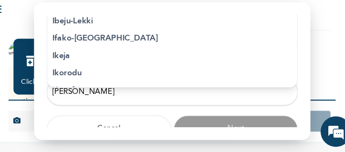
scroll to position [145, 0]
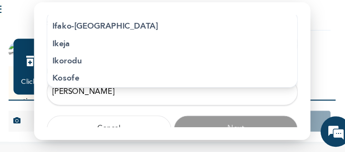
click at [129, 42] on li "Ikeja" at bounding box center [172, 50] width 235 height 16
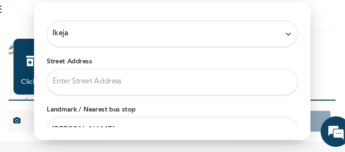
scroll to position [103, 0]
click at [148, 74] on input "Street Address" at bounding box center [172, 86] width 235 height 25
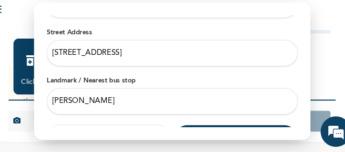
scroll to position [129, 0]
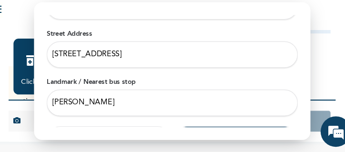
click at [94, 48] on input "[STREET_ADDRESS]" at bounding box center [172, 60] width 235 height 25
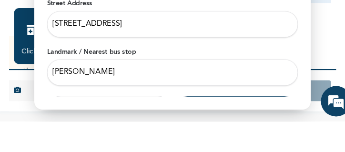
click at [96, 48] on input "[STREET_ADDRESS]" at bounding box center [172, 60] width 235 height 25
click at [101, 48] on input "[STREET_ADDRESS]" at bounding box center [172, 60] width 235 height 25
type input "[STREET_ADDRESS][PERSON_NAME]"
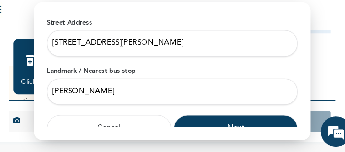
scroll to position [139, 0]
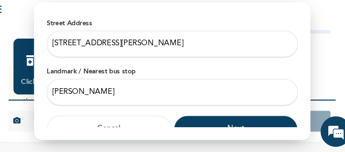
click at [178, 118] on button "Next" at bounding box center [232, 131] width 117 height 26
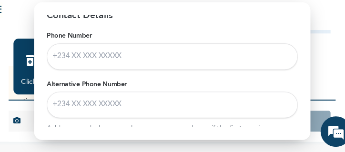
scroll to position [43, 0]
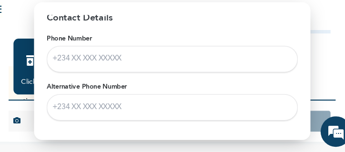
click at [166, 52] on input "Phone Number" at bounding box center [172, 64] width 235 height 25
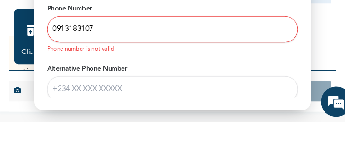
type input "09131831072"
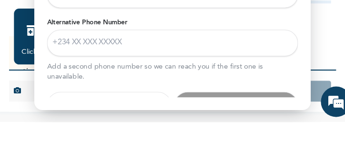
scroll to position [77, 0]
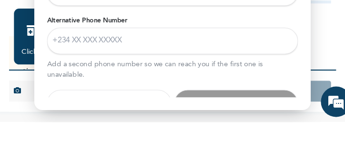
click at [178, 22] on div at bounding box center [172, 76] width 345 height 152
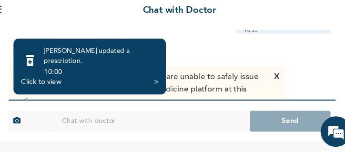
scroll to position [147, 0]
click at [89, 72] on div "10:00" at bounding box center [105, 77] width 107 height 10
click at [41, 82] on div "Click to view" at bounding box center [50, 87] width 38 height 10
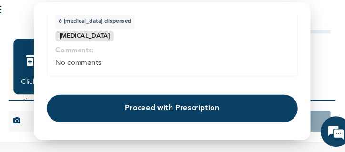
scroll to position [581, 0]
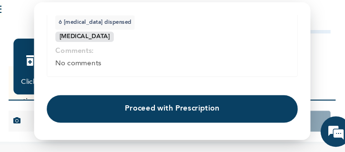
click at [165, 99] on button "Proceed with Prescription" at bounding box center [172, 112] width 235 height 26
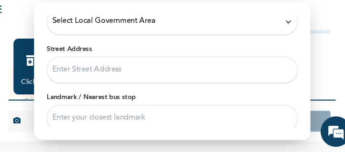
scroll to position [114, 0]
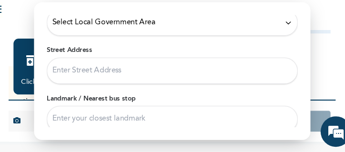
click at [125, 63] on input "Street Address" at bounding box center [172, 75] width 235 height 25
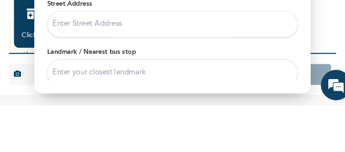
click at [152, 63] on input "Street Address" at bounding box center [172, 75] width 235 height 25
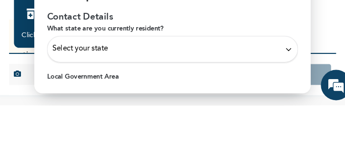
scroll to position [0, 0]
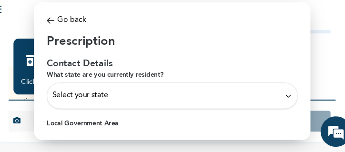
click at [124, 87] on div "Select your state" at bounding box center [172, 99] width 235 height 25
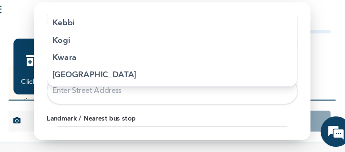
scroll to position [342, 0]
click at [105, 71] on li "Lagos" at bounding box center [172, 79] width 235 height 16
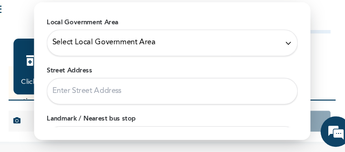
scroll to position [100, 0]
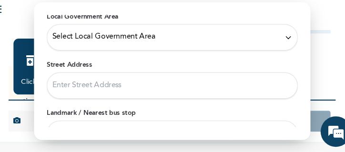
click at [128, 39] on span "Select Local Government Area" at bounding box center [108, 44] width 97 height 10
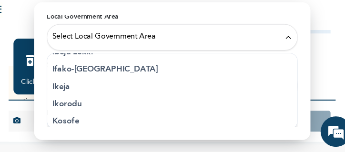
scroll to position [144, 0]
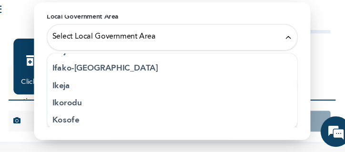
click at [111, 82] on li "Ikeja" at bounding box center [172, 90] width 235 height 16
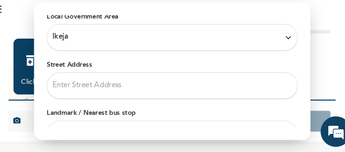
click at [121, 77] on input "Street Address" at bounding box center [172, 89] width 235 height 25
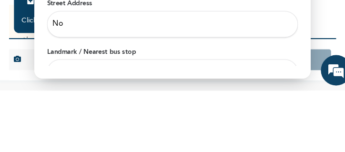
type input "[STREET_ADDRESS][PERSON_NAME]"
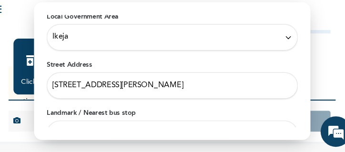
click at [136, 123] on input "Landmark / Nearest bus stop" at bounding box center [172, 135] width 235 height 25
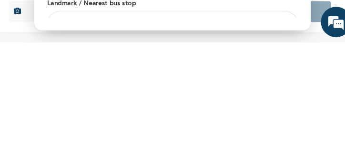
type input "Adeniyi jones"
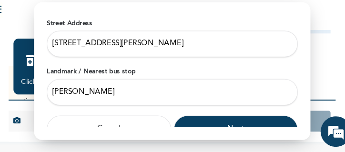
click at [178, 118] on button "Next" at bounding box center [232, 131] width 117 height 26
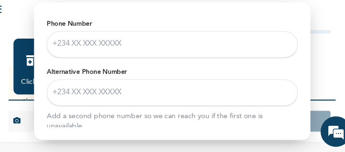
scroll to position [56, 0]
click at [139, 39] on input "Phone Number" at bounding box center [172, 51] width 235 height 25
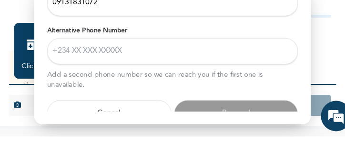
scroll to position [81, 0]
type input "09131831072"
click at [162, 60] on input "Alternative Phone Number" at bounding box center [172, 72] width 235 height 25
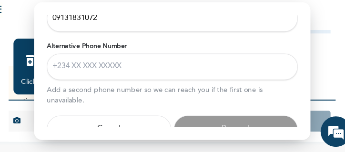
click at [112, 60] on input "Alternative Phone Number" at bounding box center [172, 72] width 235 height 25
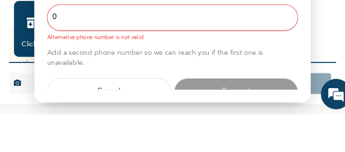
scroll to position [92, 0]
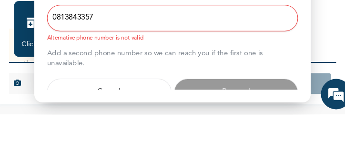
type input "08138433574"
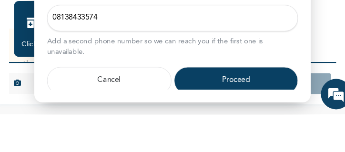
scroll to position [81, 0]
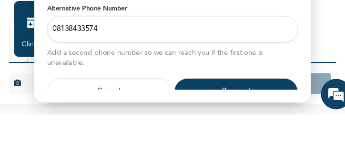
click at [178, 60] on input "08138433574" at bounding box center [172, 72] width 235 height 25
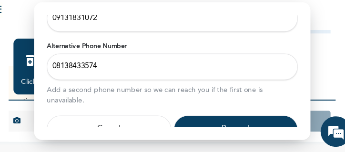
click at [178, 118] on button "Proceed" at bounding box center [232, 131] width 117 height 26
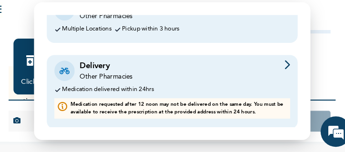
scroll to position [140, 0]
click at [86, 77] on div "Other Pharmacies" at bounding box center [111, 81] width 50 height 9
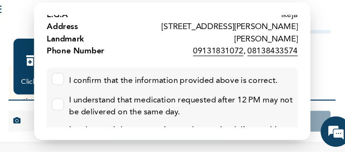
scroll to position [24, 0]
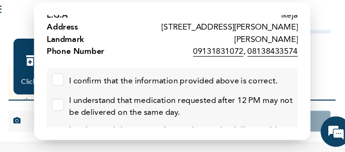
click at [60, 79] on input "checkbox" at bounding box center [63, 82] width 6 height 6
checkbox input "true"
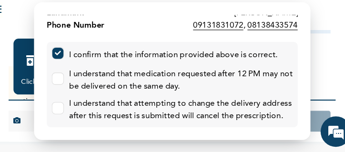
scroll to position [51, 0]
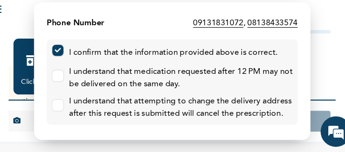
click at [76, 99] on div "I understand that attempting to change the delivery address after this request …" at bounding box center [181, 110] width 210 height 23
click at [60, 76] on input "checkbox" at bounding box center [63, 79] width 6 height 6
checkbox input "true"
click at [60, 103] on input "checkbox" at bounding box center [63, 106] width 6 height 6
checkbox input "true"
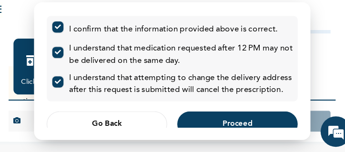
scroll to position [73, 0]
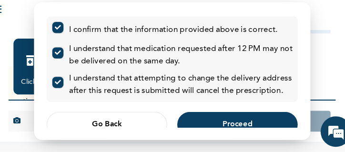
click at [178, 123] on span "Proceed" at bounding box center [234, 126] width 28 height 6
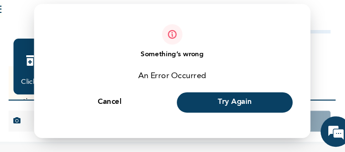
scroll to position [0, 0]
click at [178, 96] on button "Try Again" at bounding box center [231, 105] width 109 height 19
click at [178, 103] on span "Try Again" at bounding box center [231, 106] width 32 height 6
click at [178, 96] on button "Try Again" at bounding box center [231, 105] width 109 height 19
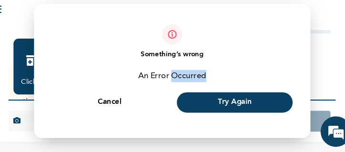
click at [178, 103] on span "Try Again" at bounding box center [231, 106] width 32 height 6
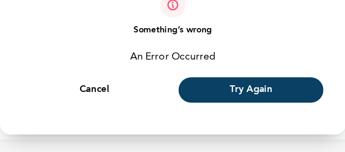
click at [178, 83] on div "Something’s wrong An Error Occurred Cancel Try Again" at bounding box center [172, 76] width 235 height 102
click at [178, 103] on span "Try Again" at bounding box center [231, 106] width 32 height 6
click at [178, 96] on button "Try Again" at bounding box center [231, 105] width 109 height 19
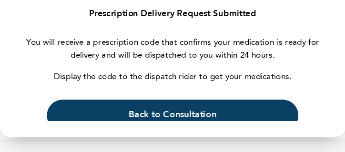
scroll to position [16, 0]
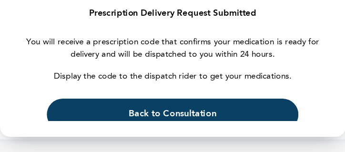
click at [178, 112] on button "Back to Consultation" at bounding box center [172, 124] width 188 height 24
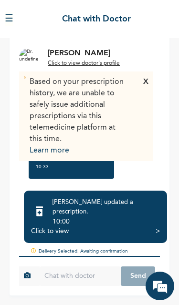
scroll to position [125, 0]
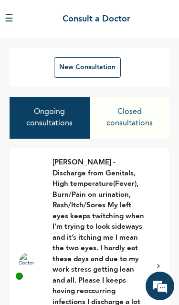
click at [133, 116] on button "Closed consultations" at bounding box center [130, 118] width 80 height 42
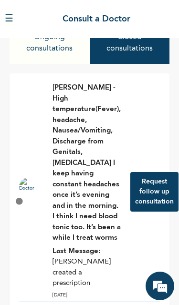
scroll to position [75, 0]
click at [58, 52] on button "Ongoing consultations" at bounding box center [50, 43] width 80 height 42
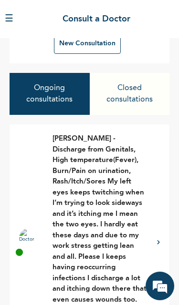
scroll to position [13, 0]
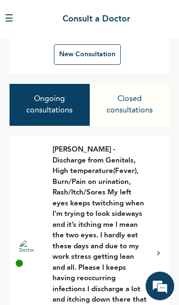
click at [134, 104] on button "Closed consultations" at bounding box center [130, 105] width 80 height 42
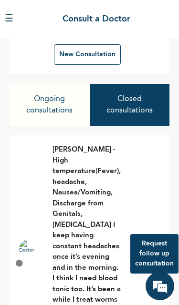
click at [159, 236] on button "Request follow up consultation" at bounding box center [154, 254] width 48 height 40
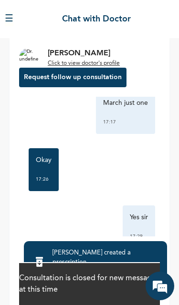
scroll to position [1012, 0]
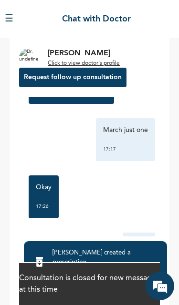
click at [13, 21] on button "☰" at bounding box center [9, 19] width 9 height 14
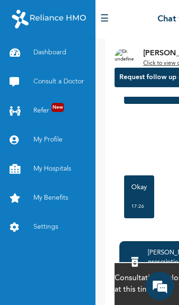
click at [107, 17] on button "☰" at bounding box center [104, 19] width 9 height 14
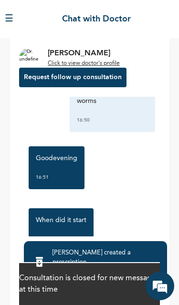
scroll to position [75, 0]
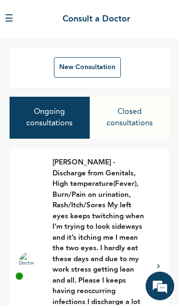
click at [55, 127] on button "Ongoing consultations" at bounding box center [50, 118] width 80 height 42
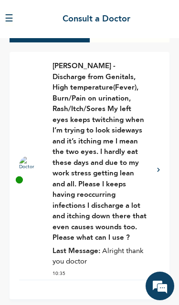
scroll to position [96, 0]
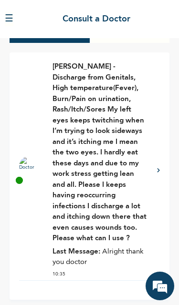
click at [159, 170] on icon at bounding box center [158, 170] width 3 height 5
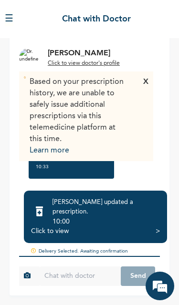
scroll to position [125, 0]
click at [52, 234] on div "Click to view" at bounding box center [50, 231] width 38 height 10
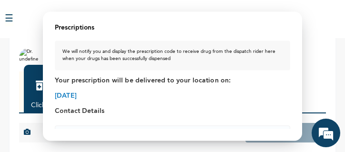
scroll to position [0, 0]
click at [178, 39] on div at bounding box center [172, 76] width 345 height 152
